Goal: Check status: Check status

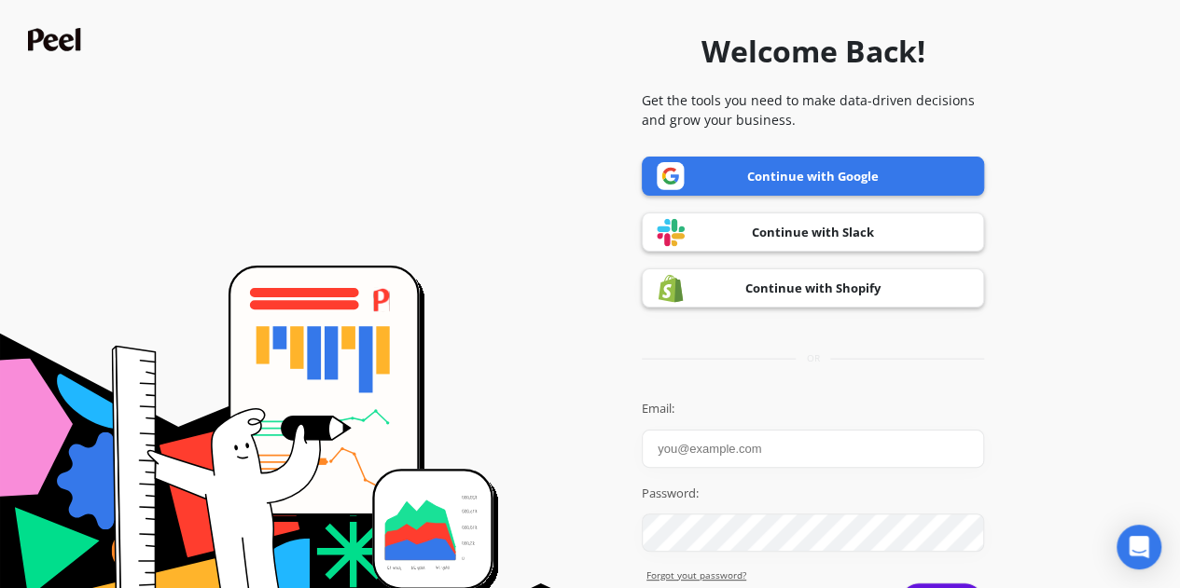
click at [704, 174] on link "Continue with Google" at bounding box center [813, 176] width 342 height 39
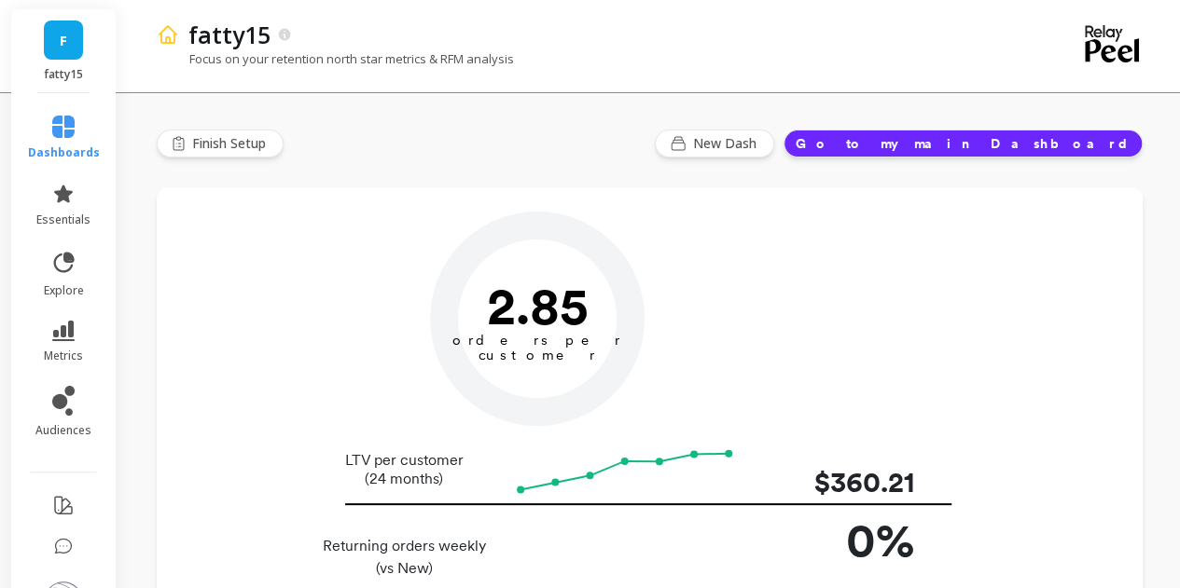
type input "Champions"
type input "24639"
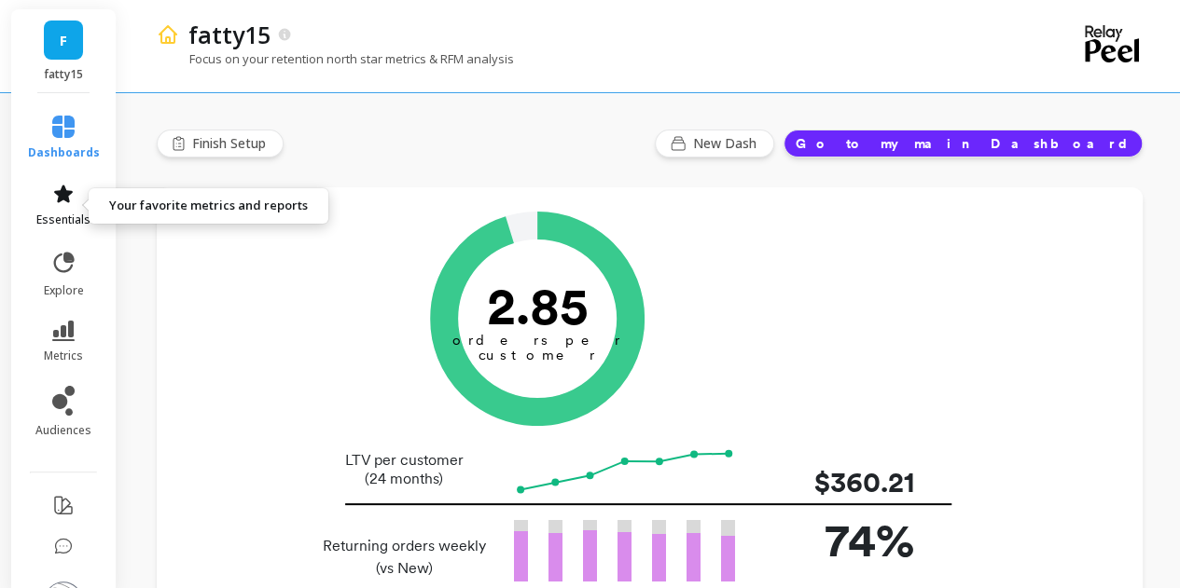
click at [52, 202] on icon at bounding box center [63, 194] width 22 height 22
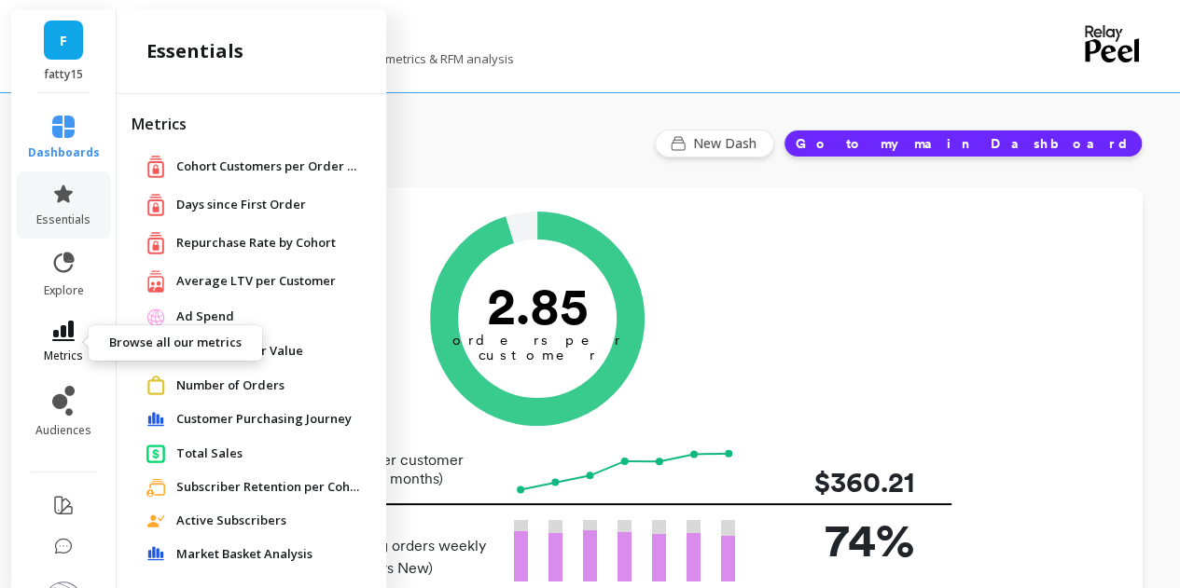
click at [70, 345] on link "metrics" at bounding box center [64, 342] width 72 height 43
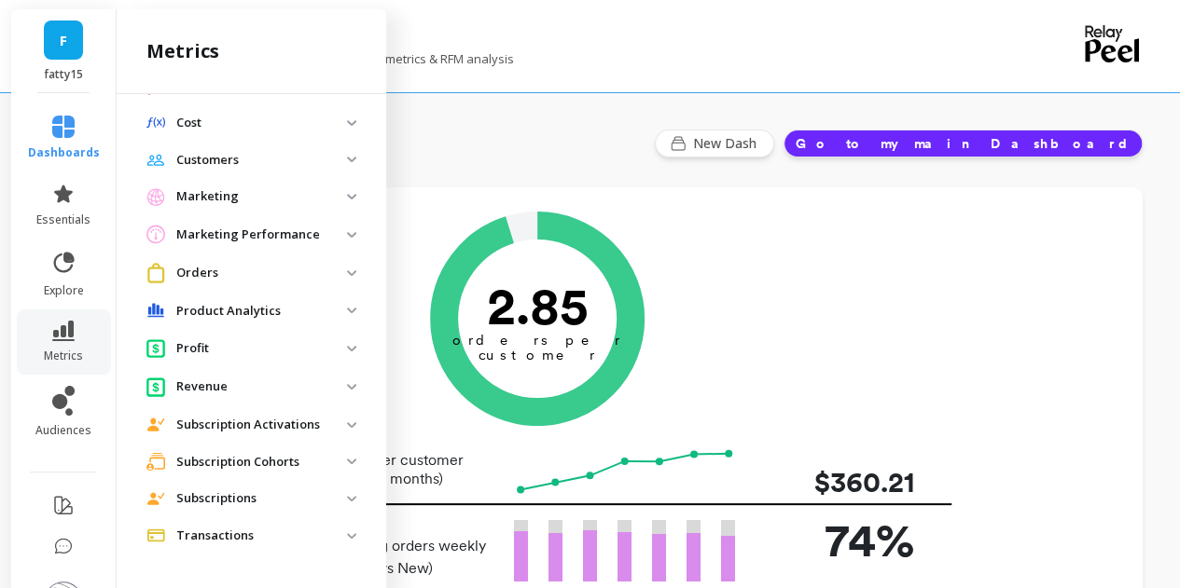
scroll to position [763, 0]
click at [231, 501] on p "Subscriptions" at bounding box center [261, 500] width 171 height 19
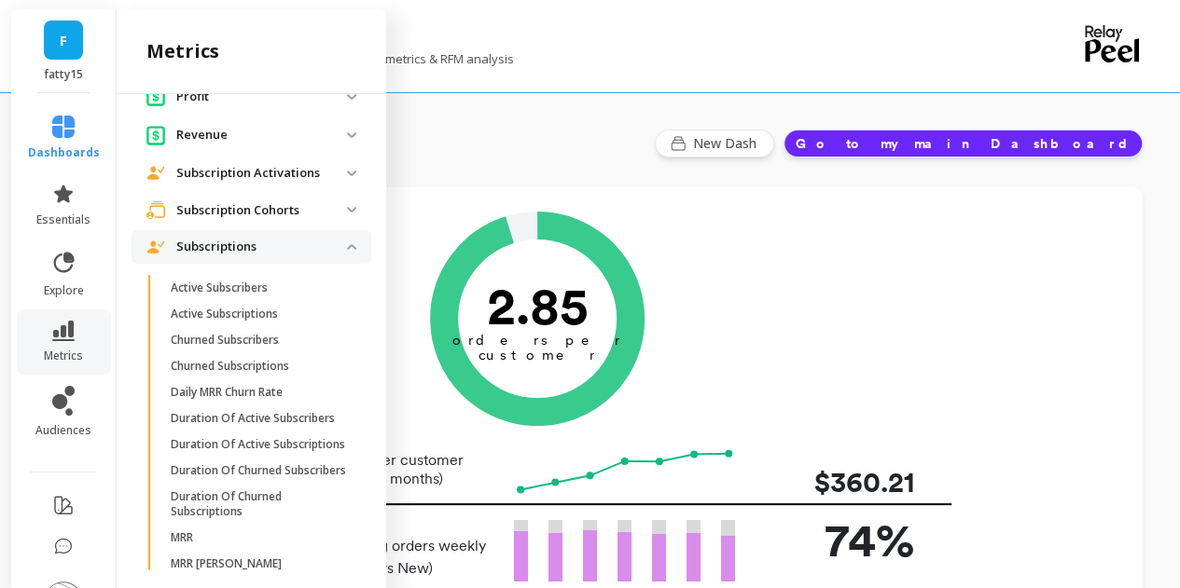
scroll to position [1016, 0]
click at [249, 294] on p "Active Subscribers" at bounding box center [219, 288] width 97 height 15
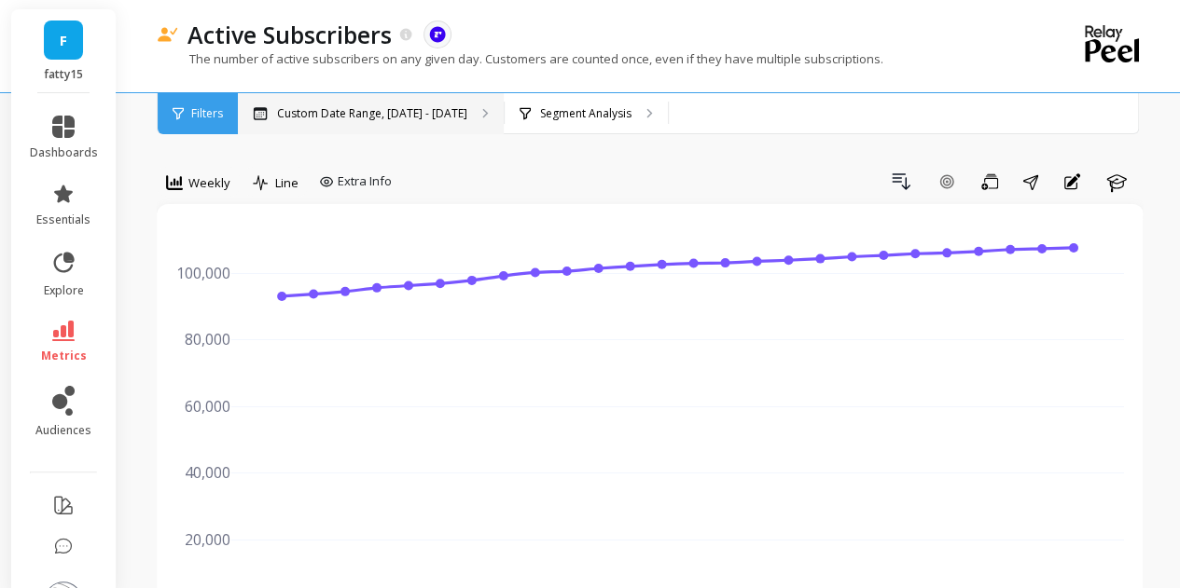
click at [365, 126] on div "Custom Date Range, [DATE] - [DATE]" at bounding box center [371, 113] width 266 height 41
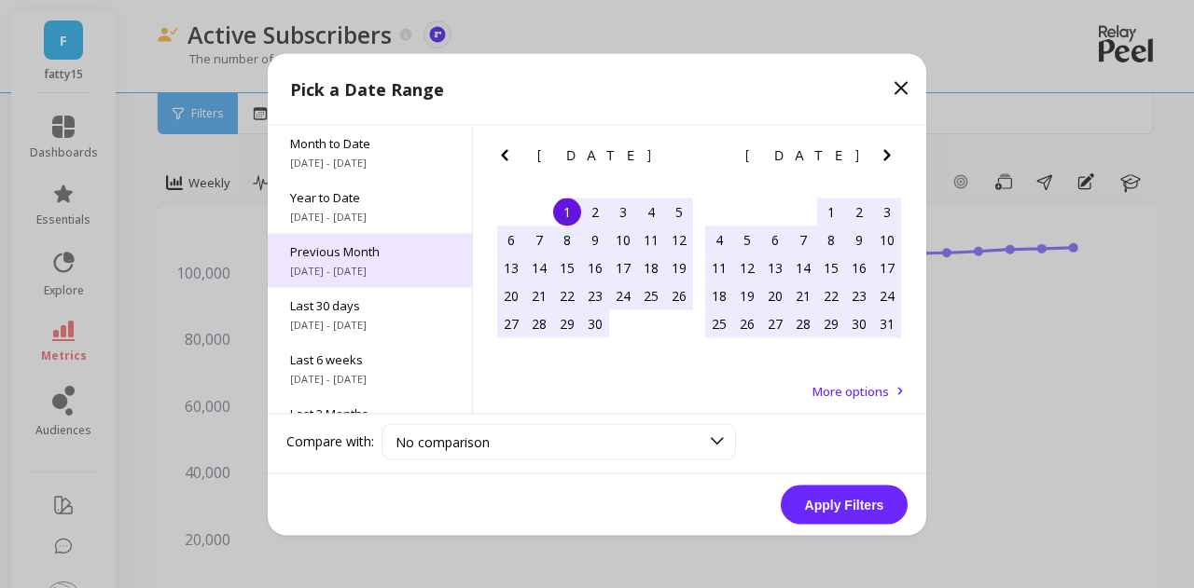
scroll to position [252, 0]
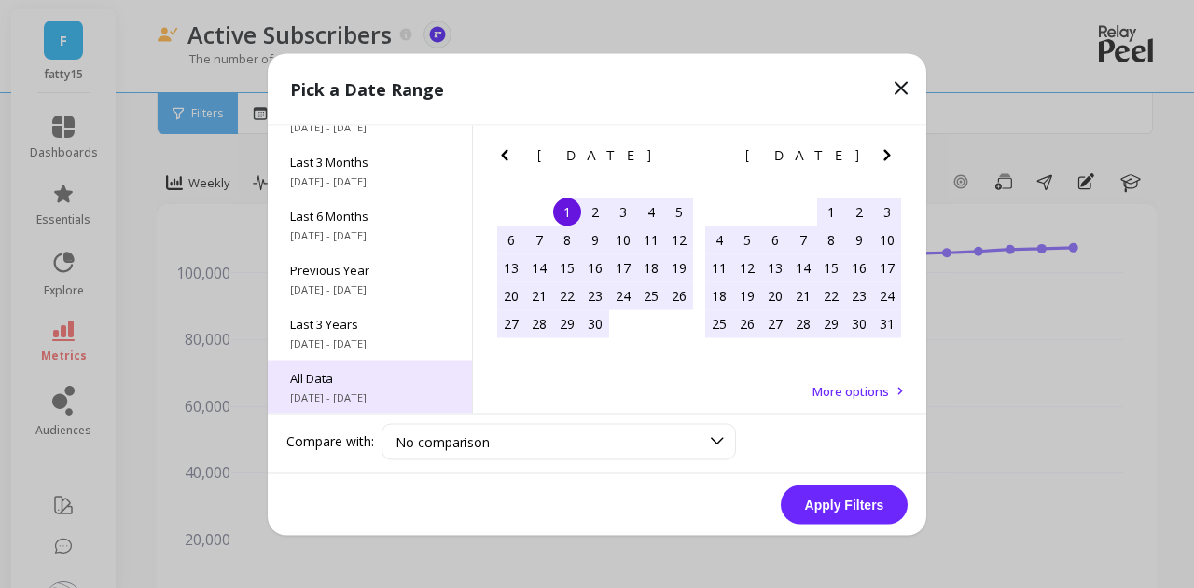
click at [326, 370] on span "All Data" at bounding box center [369, 377] width 159 height 17
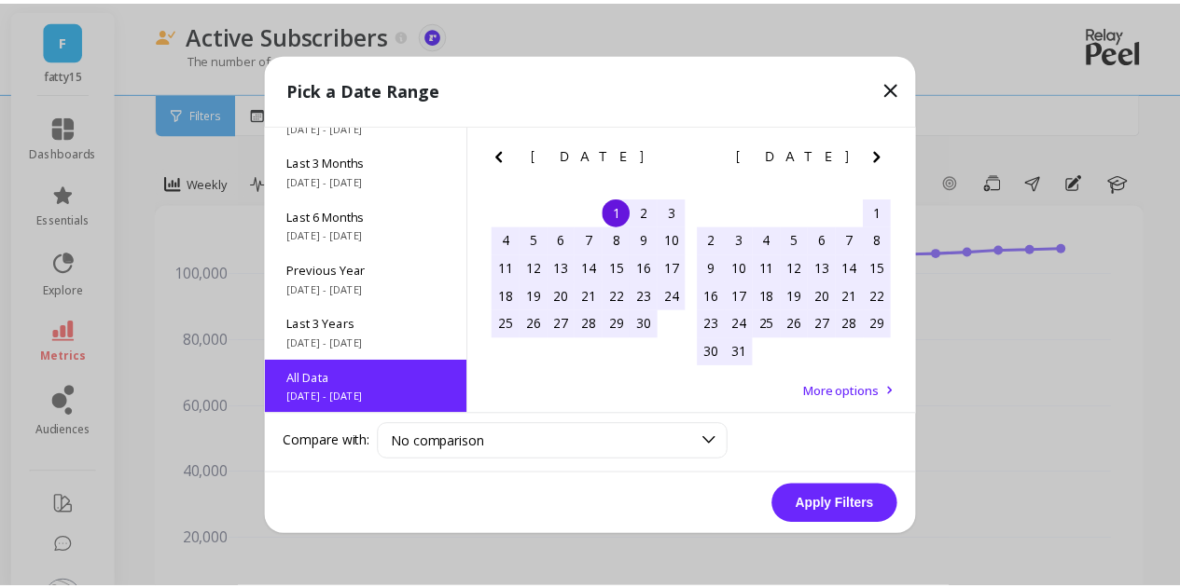
scroll to position [0, 0]
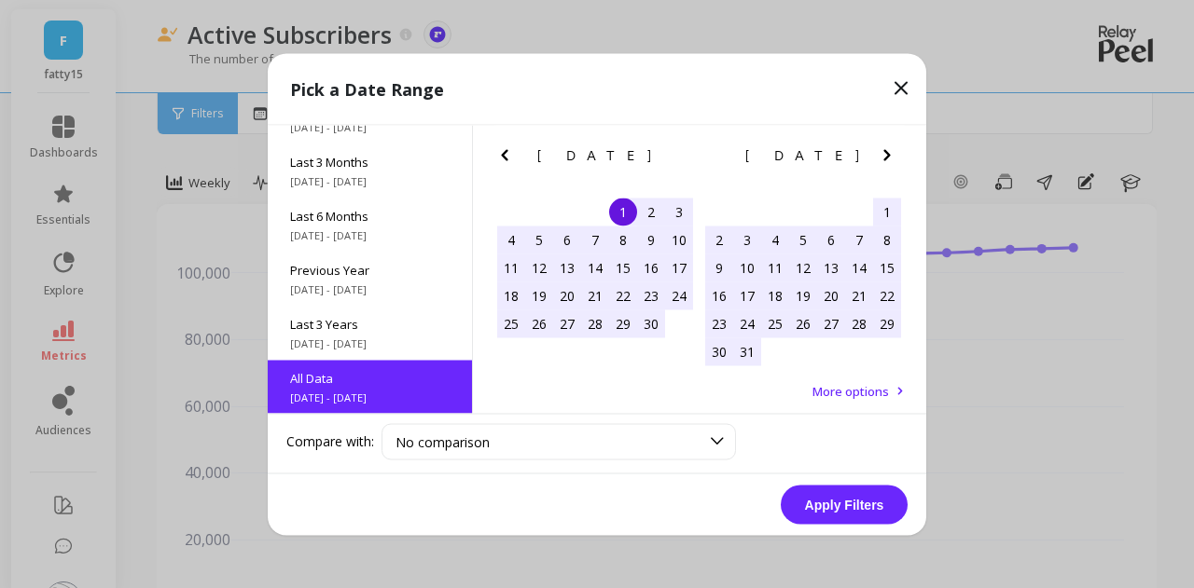
click at [813, 508] on button "Apply Filters" at bounding box center [843, 504] width 127 height 39
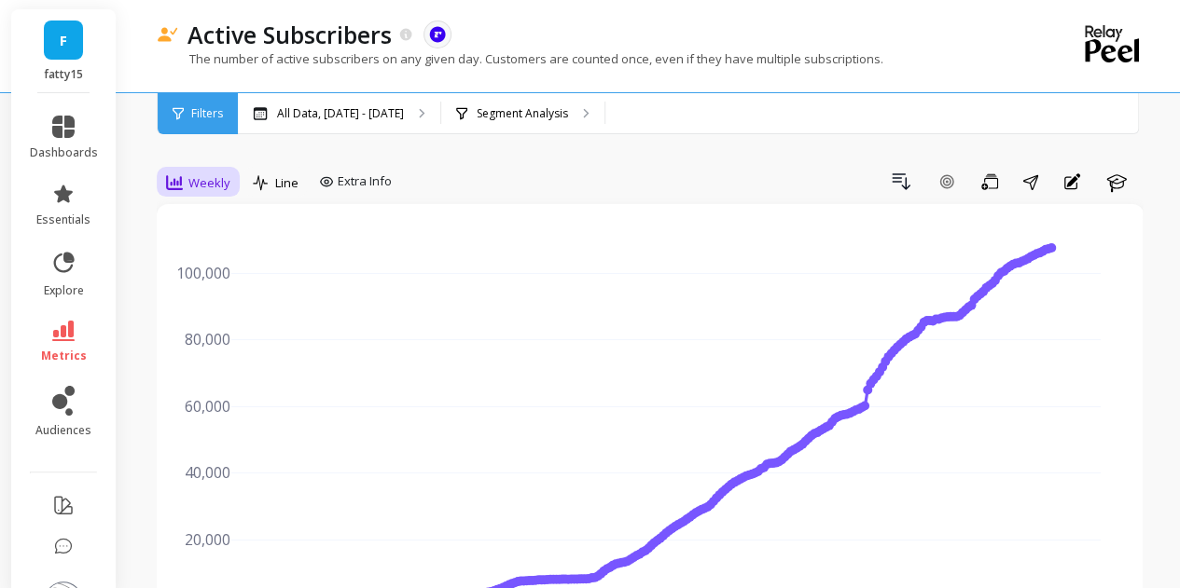
click at [200, 178] on span "Weekly" at bounding box center [209, 183] width 42 height 18
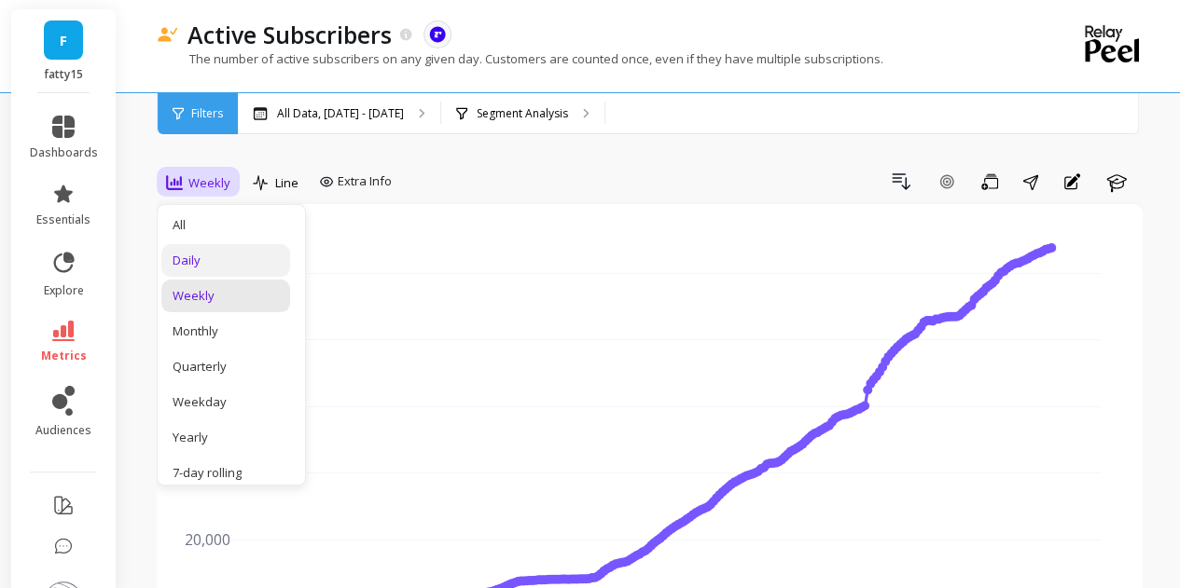
click at [217, 267] on div "Daily" at bounding box center [226, 261] width 106 height 18
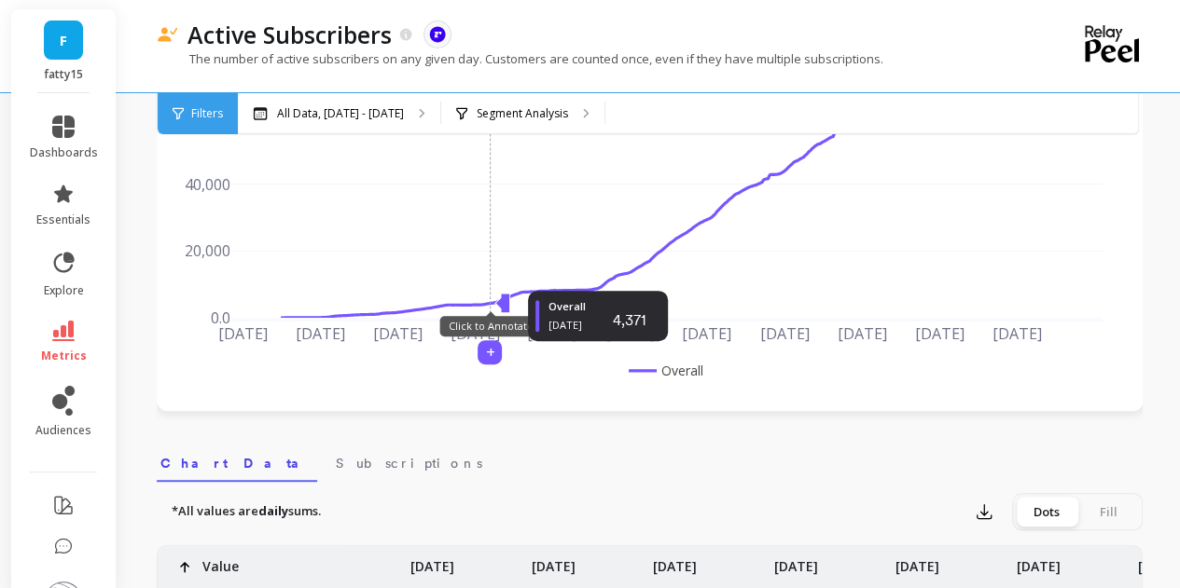
scroll to position [289, 0]
